Goal: Navigation & Orientation: Understand site structure

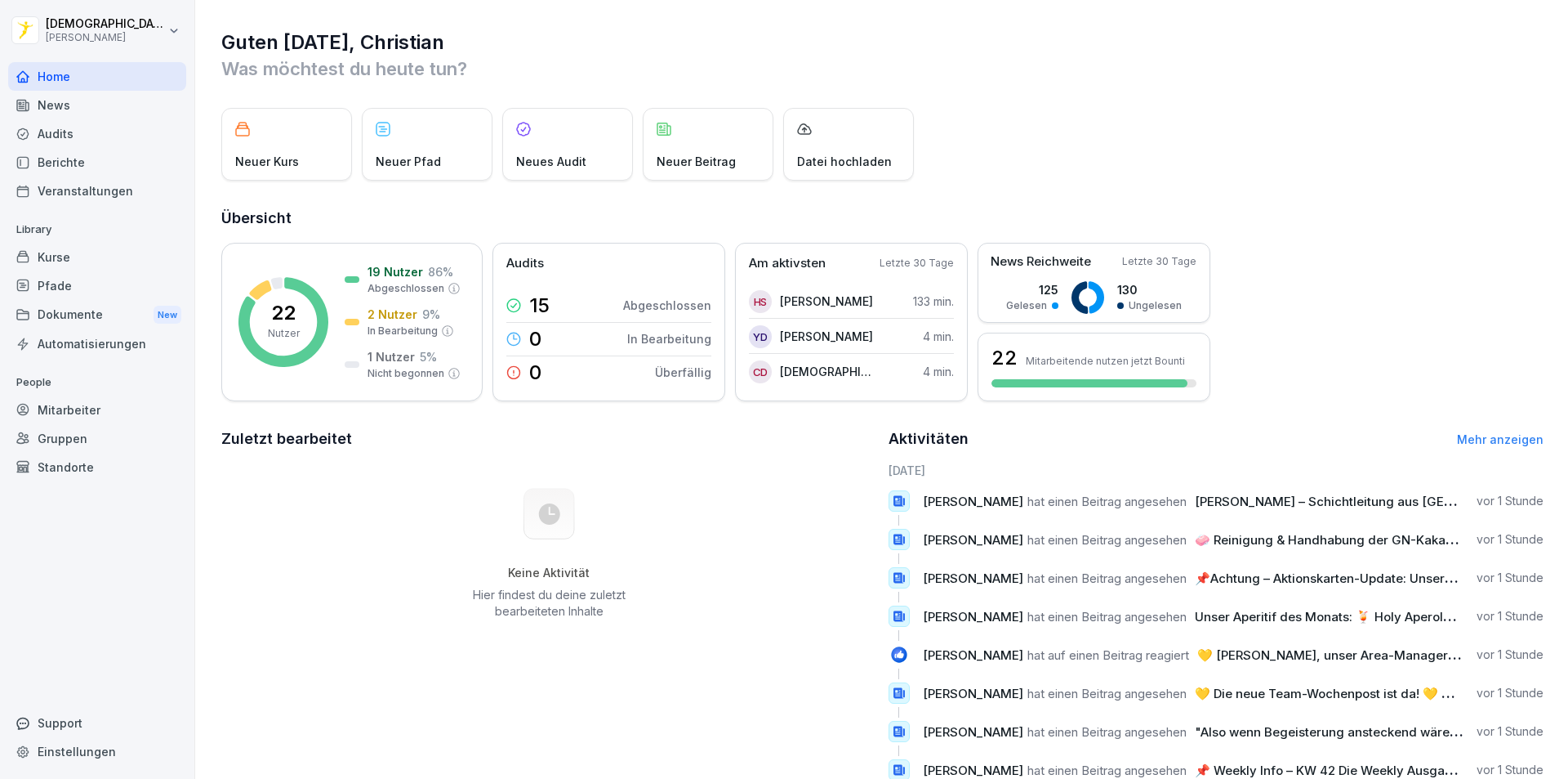
click at [86, 103] on div "News" at bounding box center [97, 105] width 178 height 29
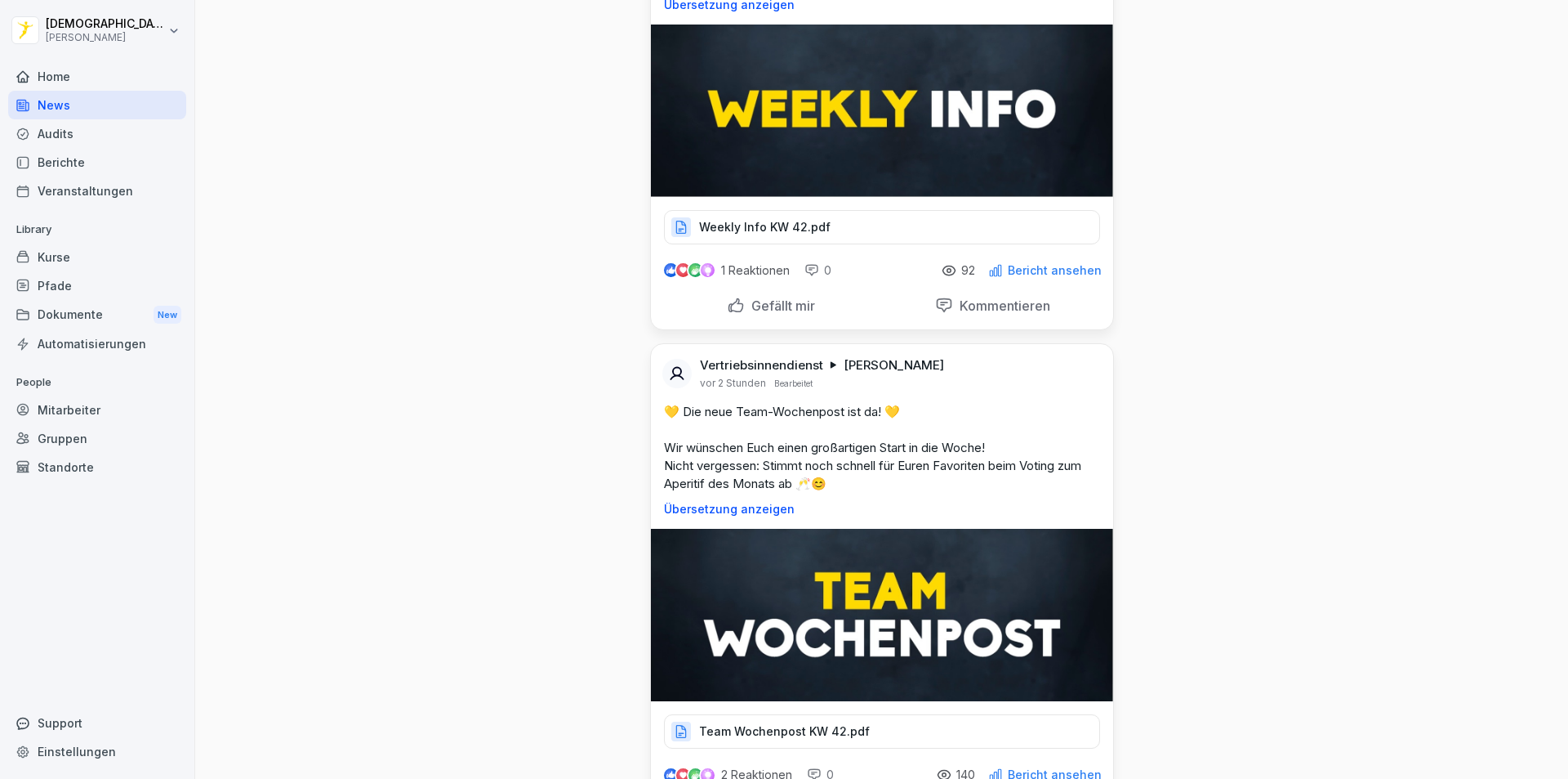
scroll to position [245, 0]
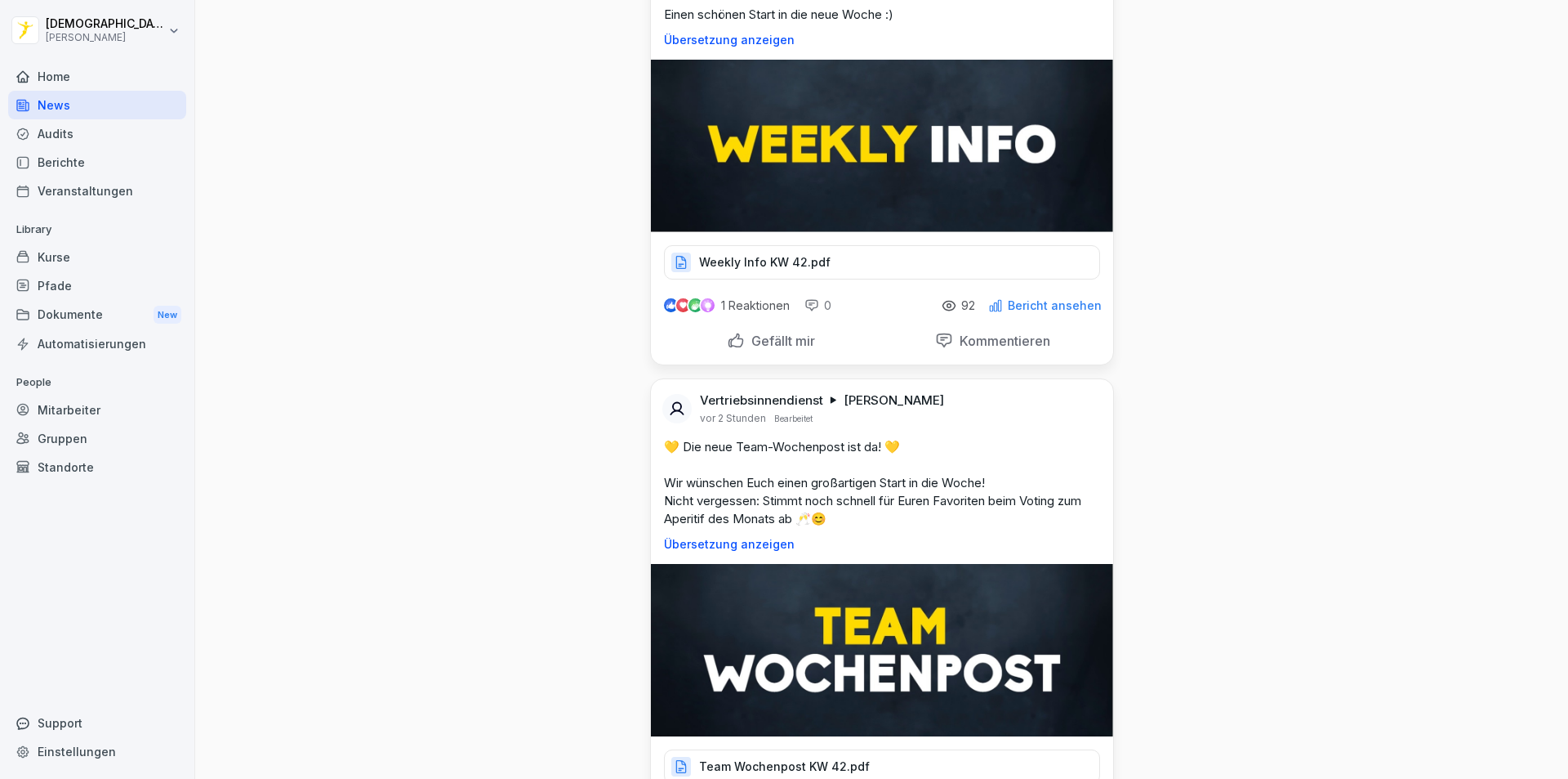
click at [748, 264] on p "Weekly Info KW 42.pdf" at bounding box center [764, 262] width 132 height 16
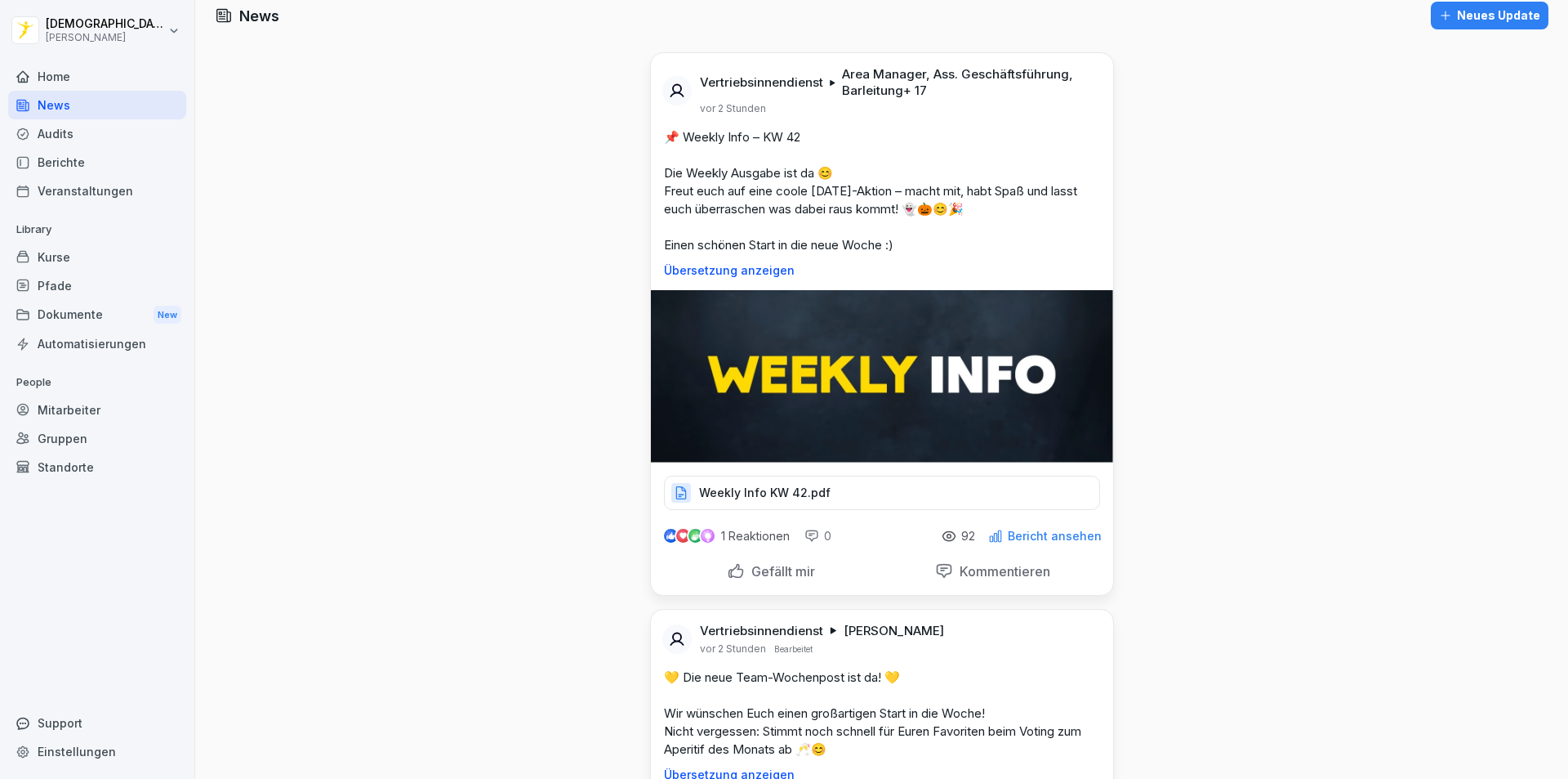
scroll to position [0, 0]
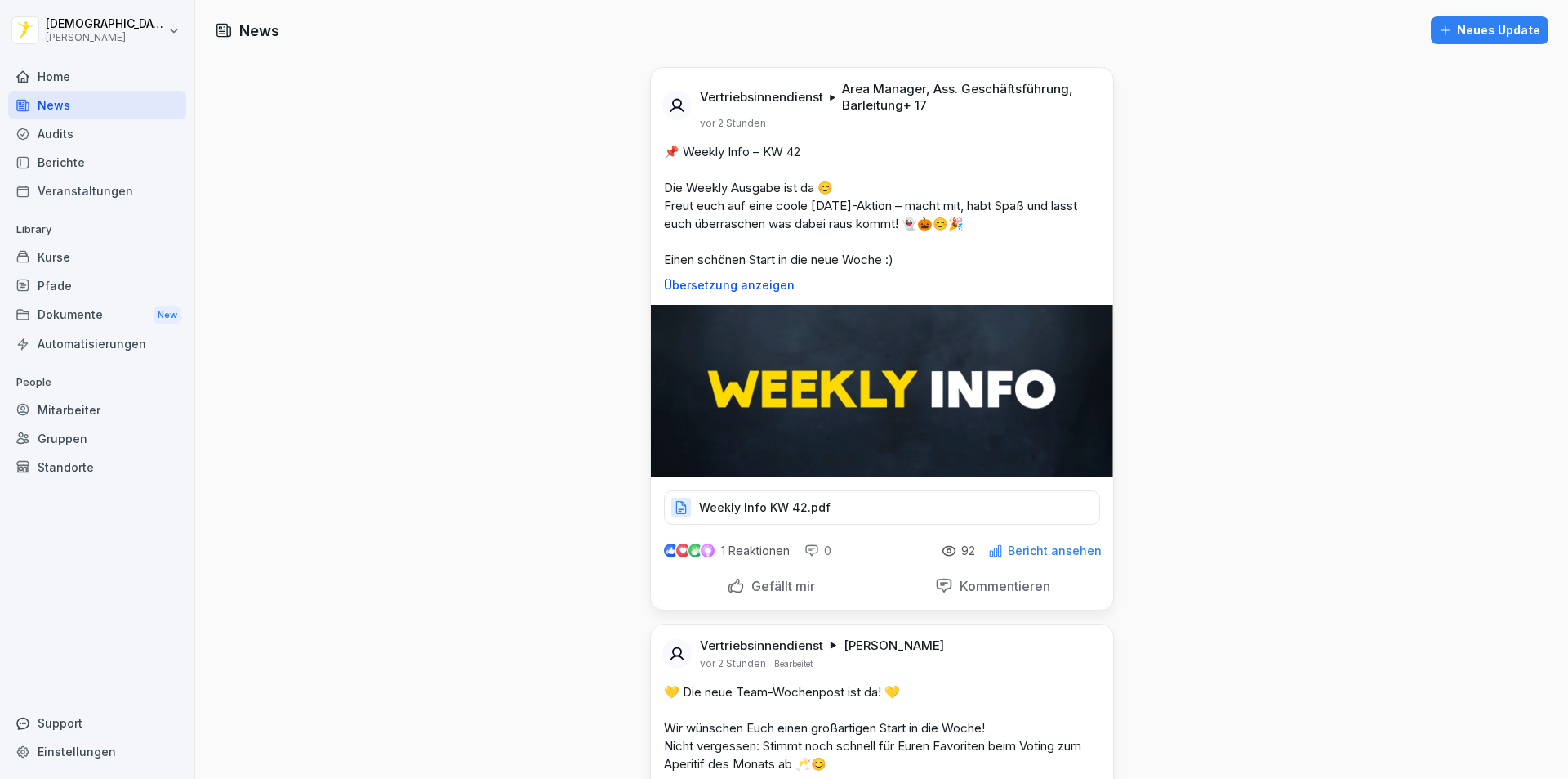
click at [758, 507] on p "Weekly Info KW 42.pdf" at bounding box center [764, 507] width 132 height 16
click at [80, 417] on div "Mitarbeiter" at bounding box center [97, 410] width 178 height 29
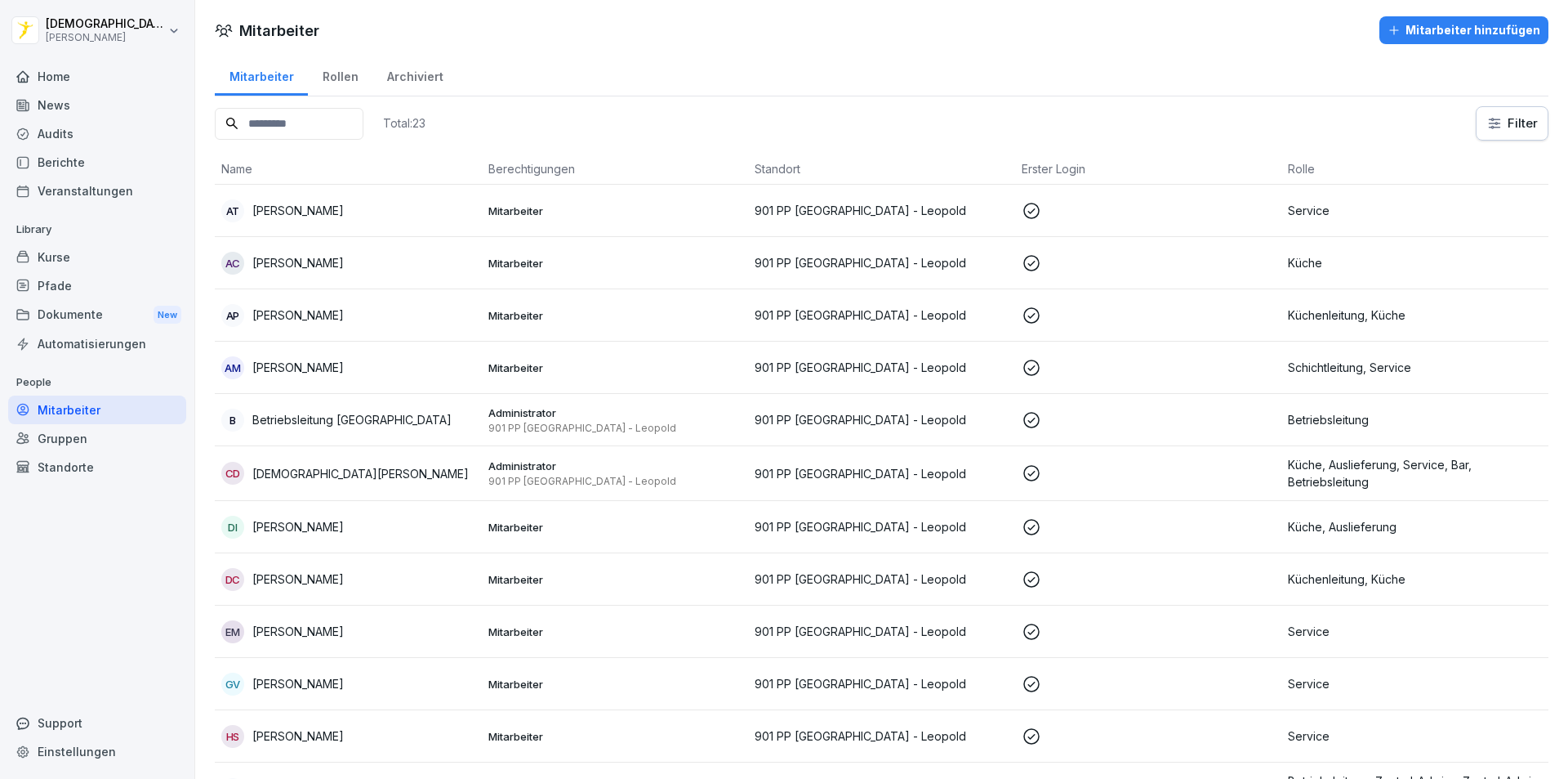
click at [335, 85] on div "Rollen" at bounding box center [340, 74] width 64 height 41
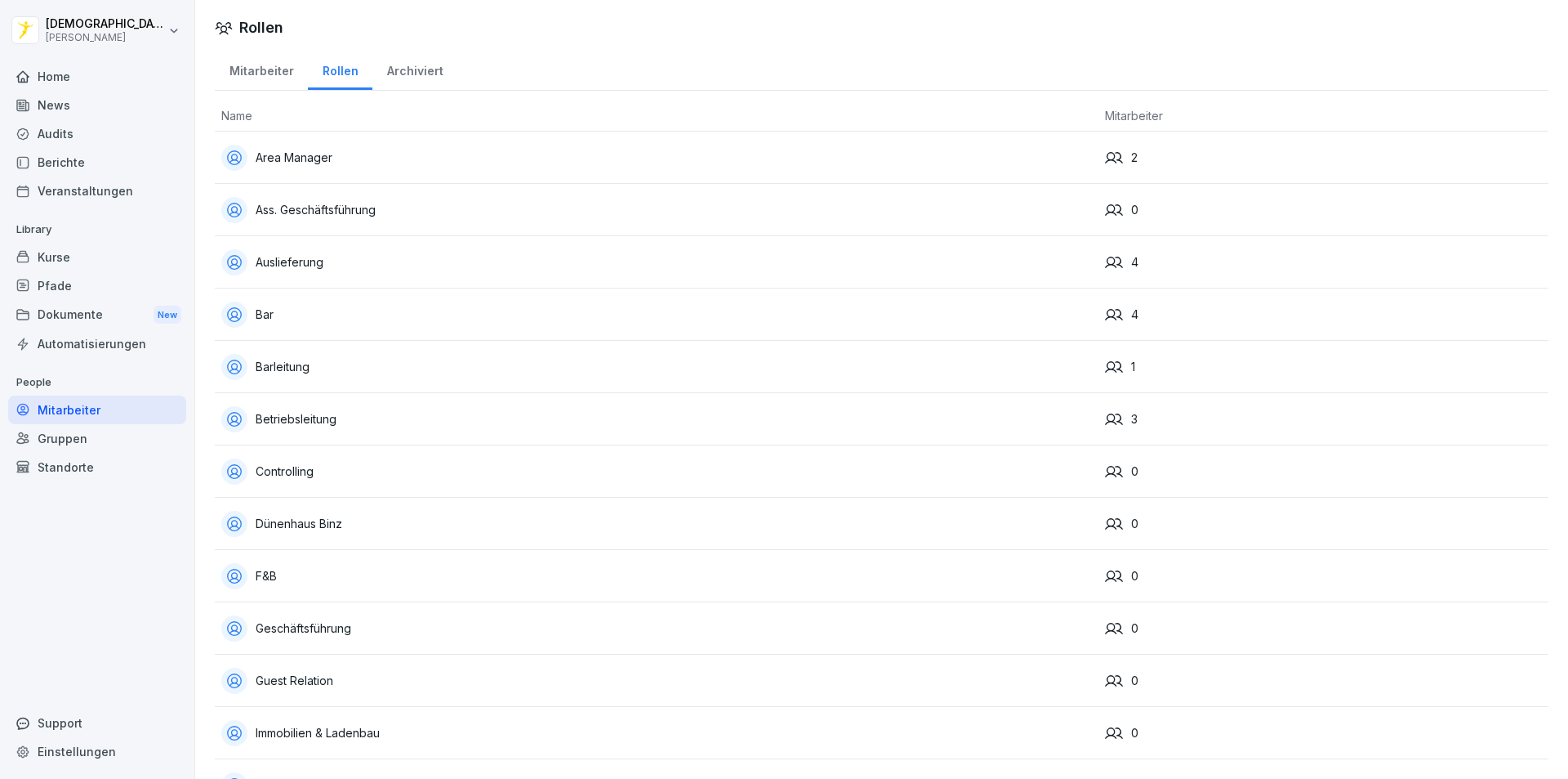
click at [279, 69] on div "Mitarbeiter" at bounding box center [261, 68] width 93 height 41
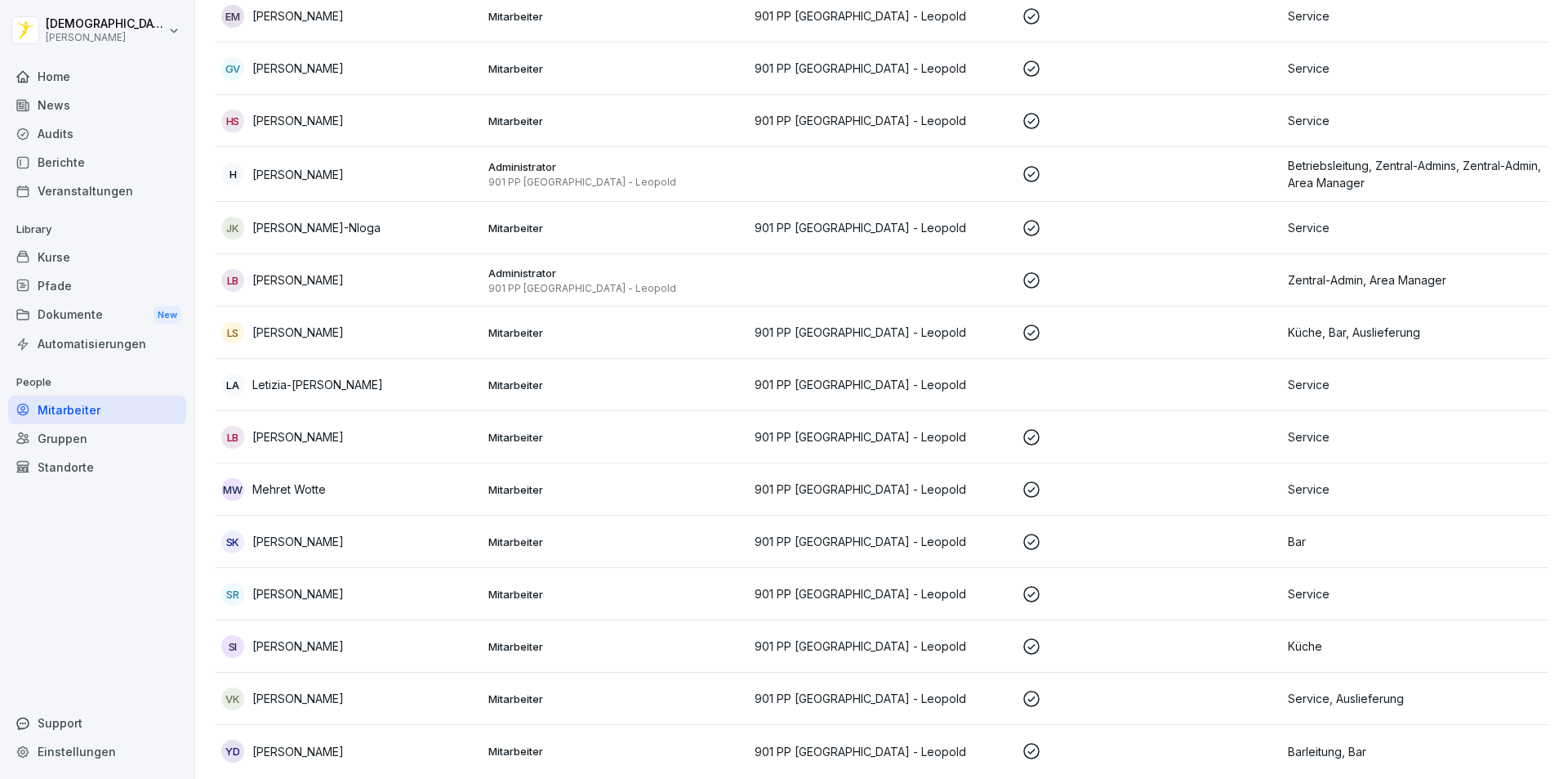
scroll to position [639, 0]
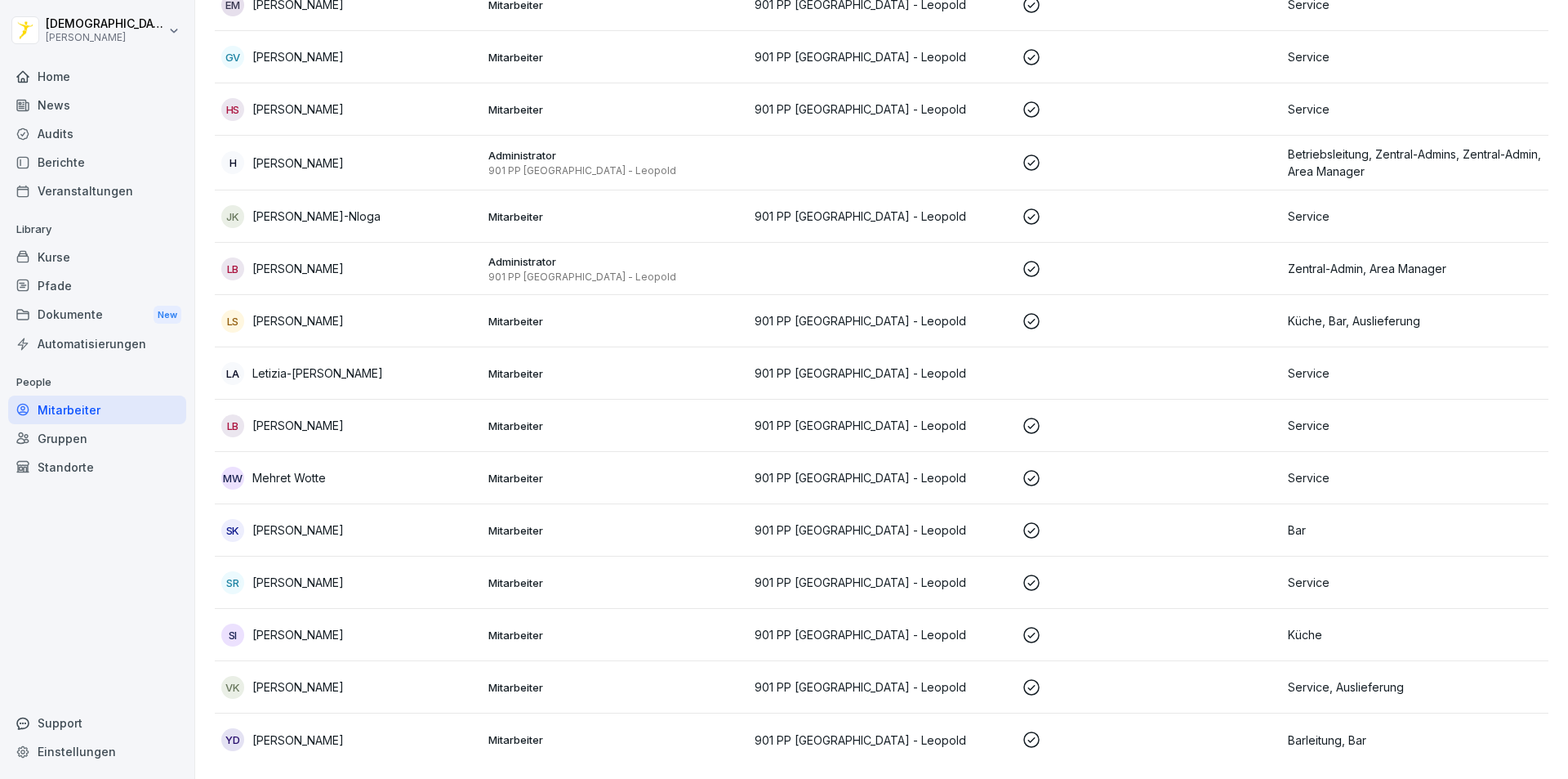
click at [66, 68] on div "Home" at bounding box center [97, 77] width 178 height 29
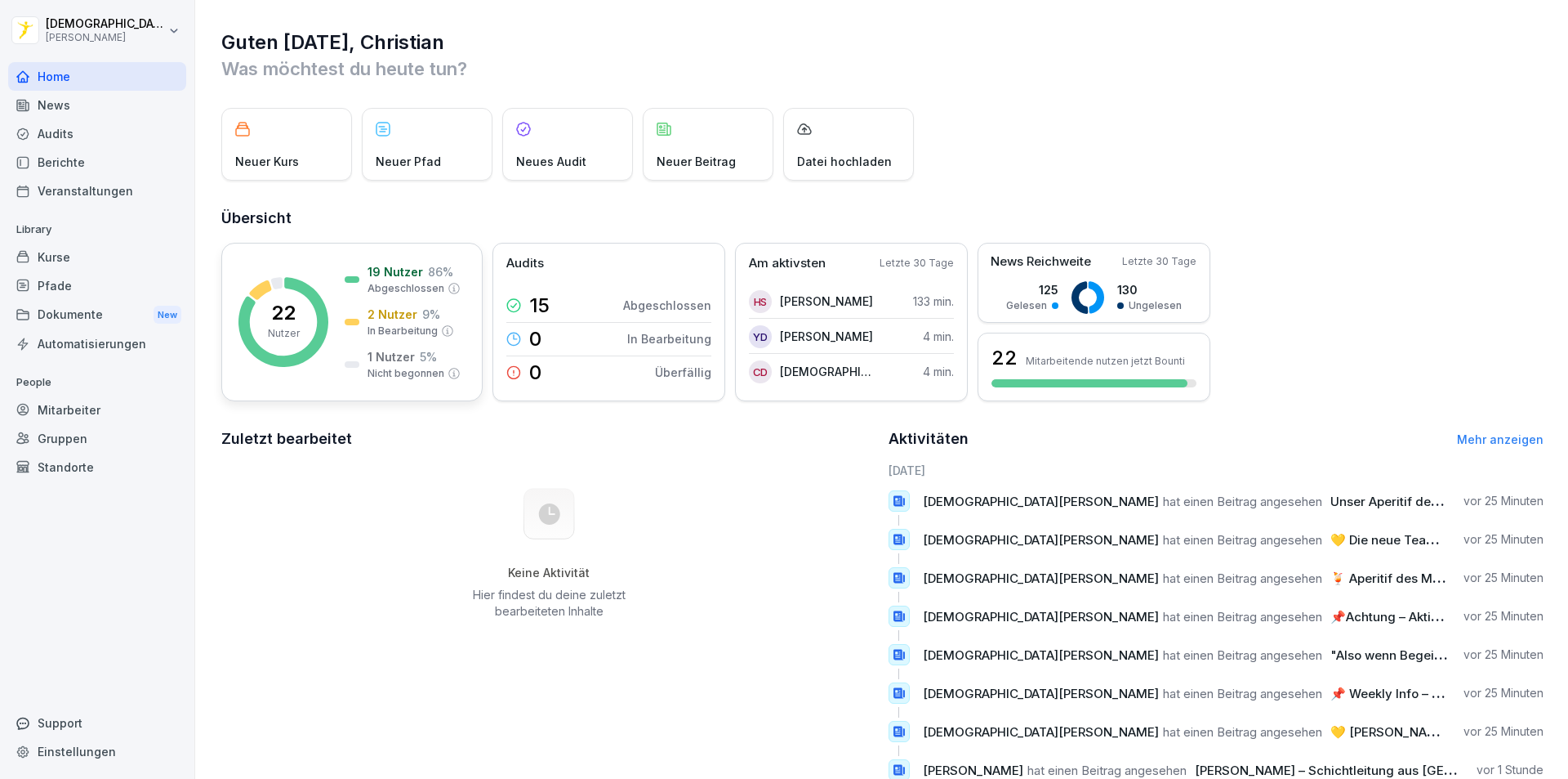
click at [393, 284] on p "Abgeschlossen" at bounding box center [406, 288] width 77 height 14
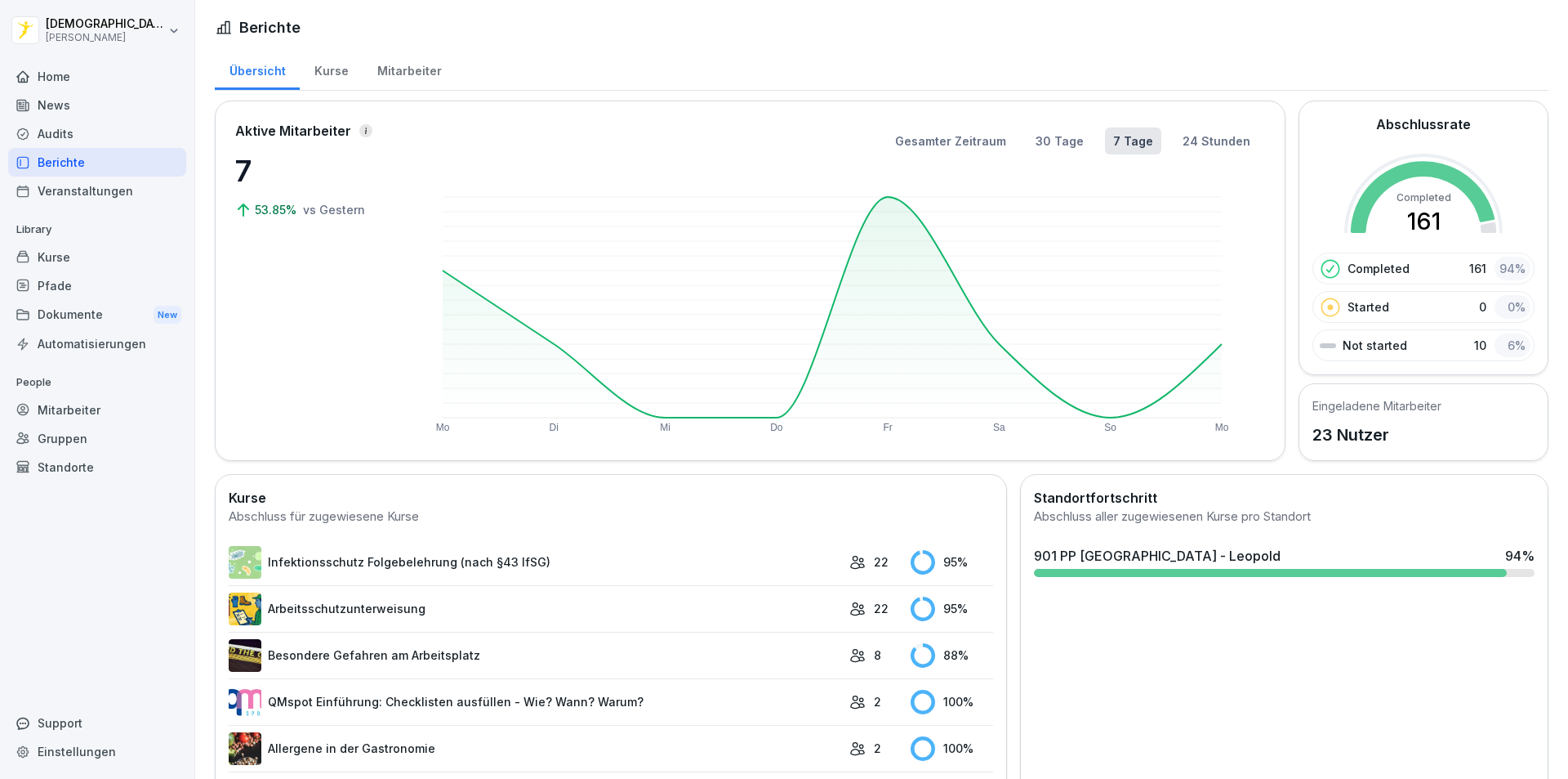
click at [419, 73] on div "Mitarbeiter" at bounding box center [409, 68] width 93 height 41
